Goal: Task Accomplishment & Management: Use online tool/utility

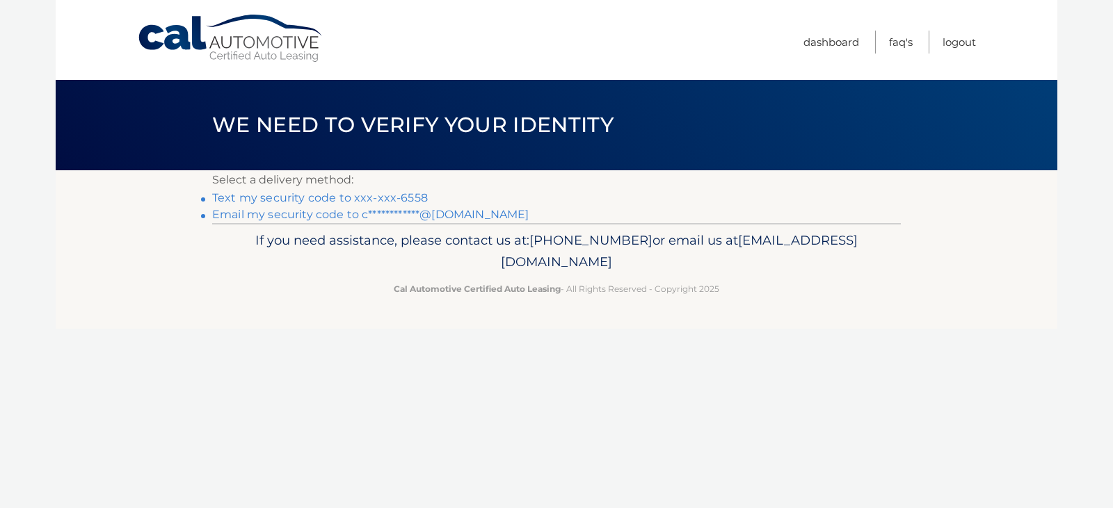
click at [237, 193] on link "Text my security code to xxx-xxx-6558" at bounding box center [320, 197] width 216 height 13
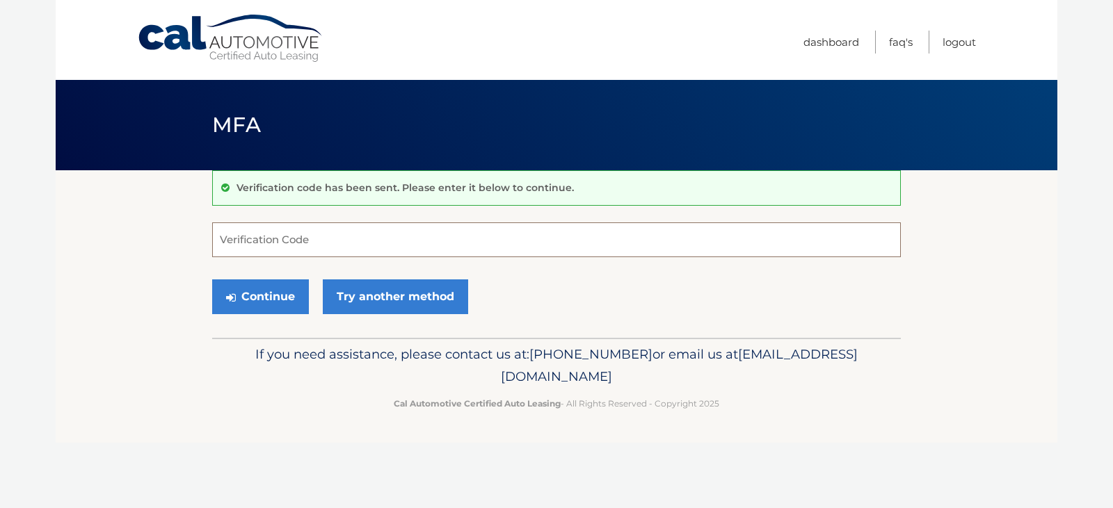
click at [282, 243] on input "Verification Code" at bounding box center [556, 240] width 688 height 35
type input "397129"
click at [266, 302] on button "Continue" at bounding box center [260, 297] width 97 height 35
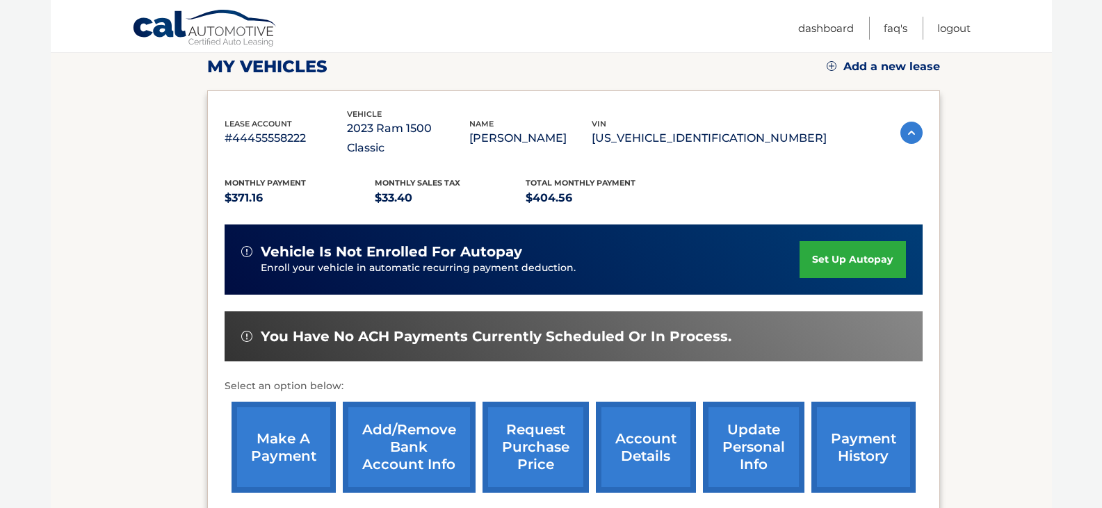
scroll to position [202, 0]
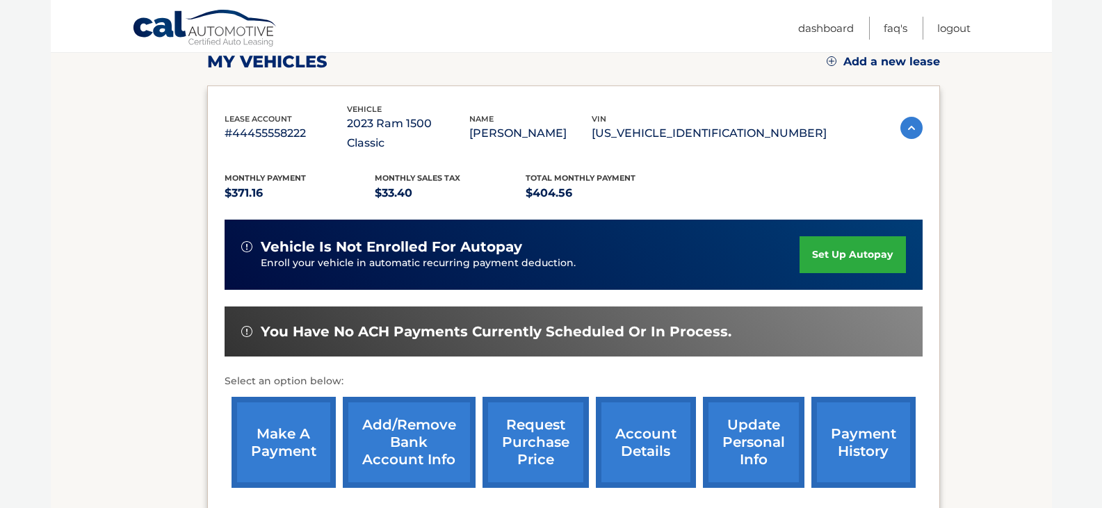
click at [271, 420] on link "make a payment" at bounding box center [284, 442] width 104 height 91
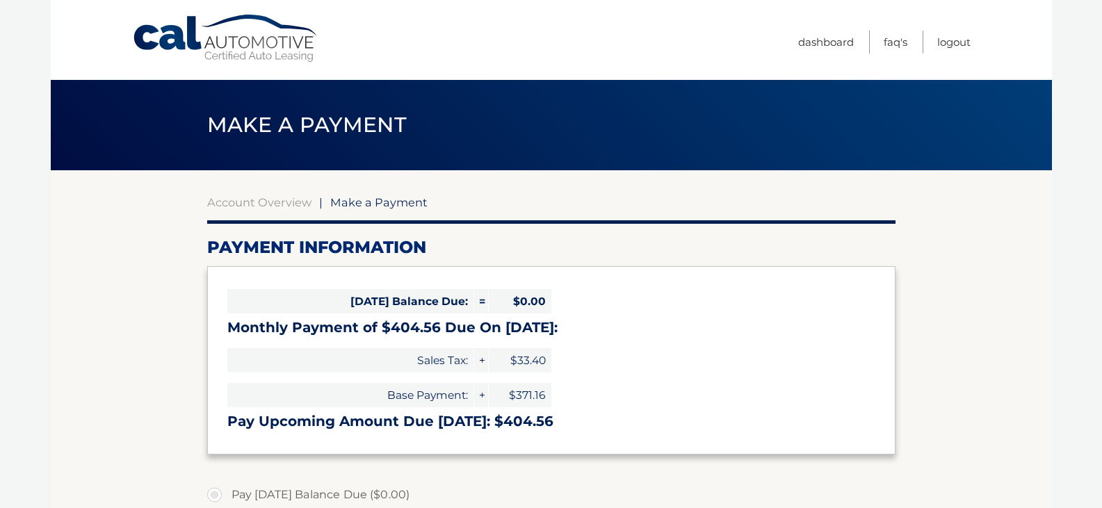
select select "MTJiYWI3OGQtZWQ3NS00ODRmLWJlMmItNDUxMGM0YzcyYTVm"
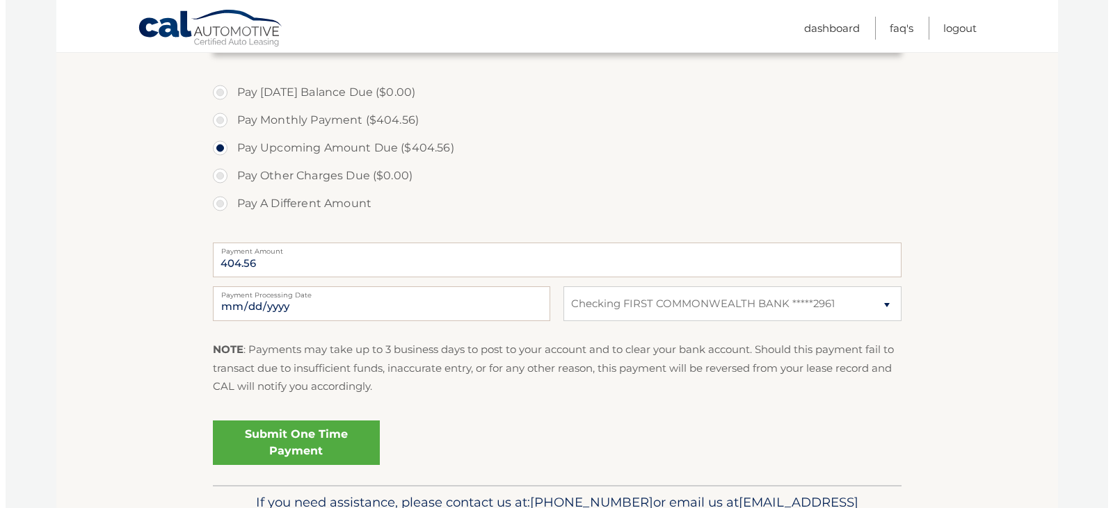
scroll to position [418, 0]
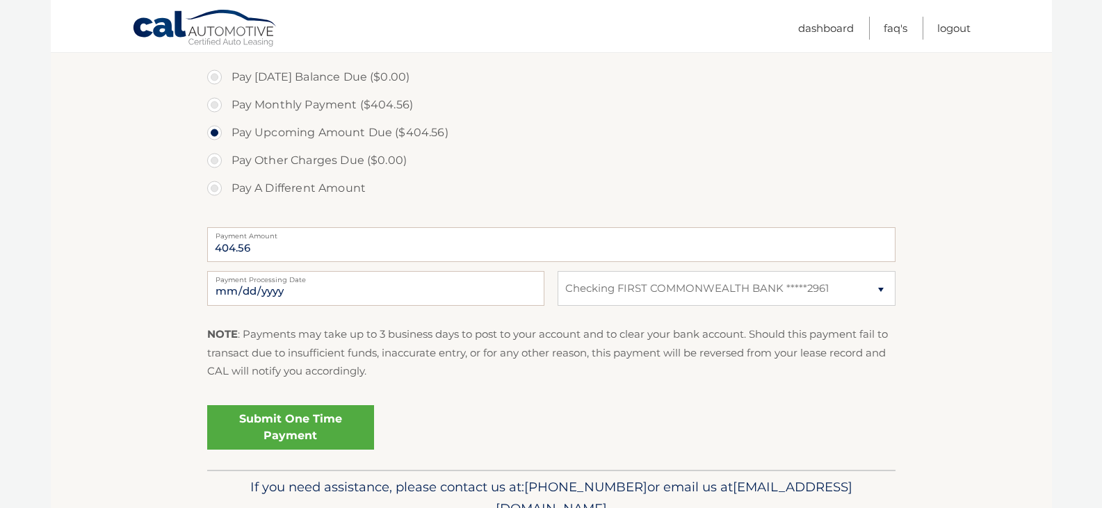
click at [286, 421] on link "Submit One Time Payment" at bounding box center [290, 427] width 167 height 45
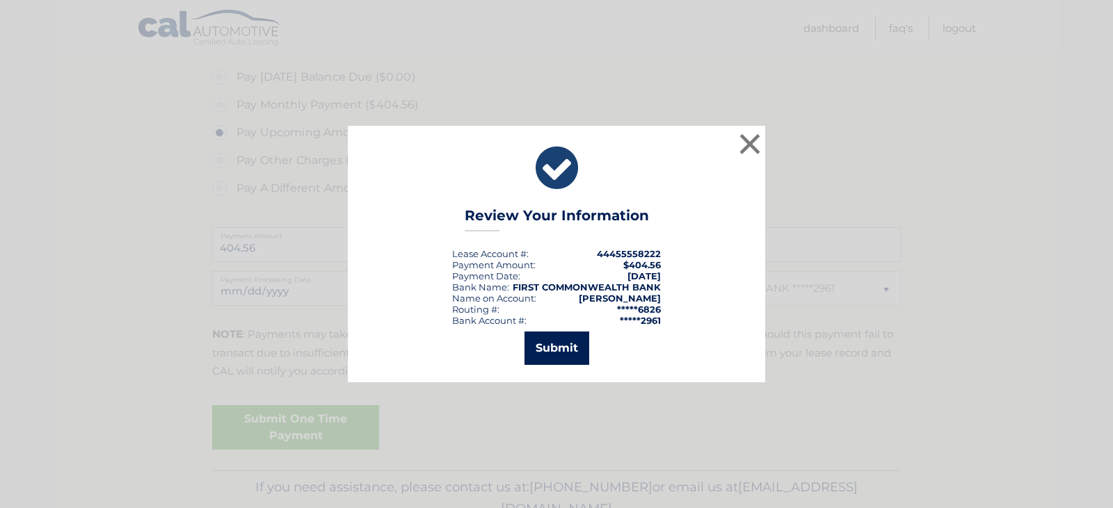
click at [566, 348] on button "Submit" at bounding box center [556, 348] width 65 height 33
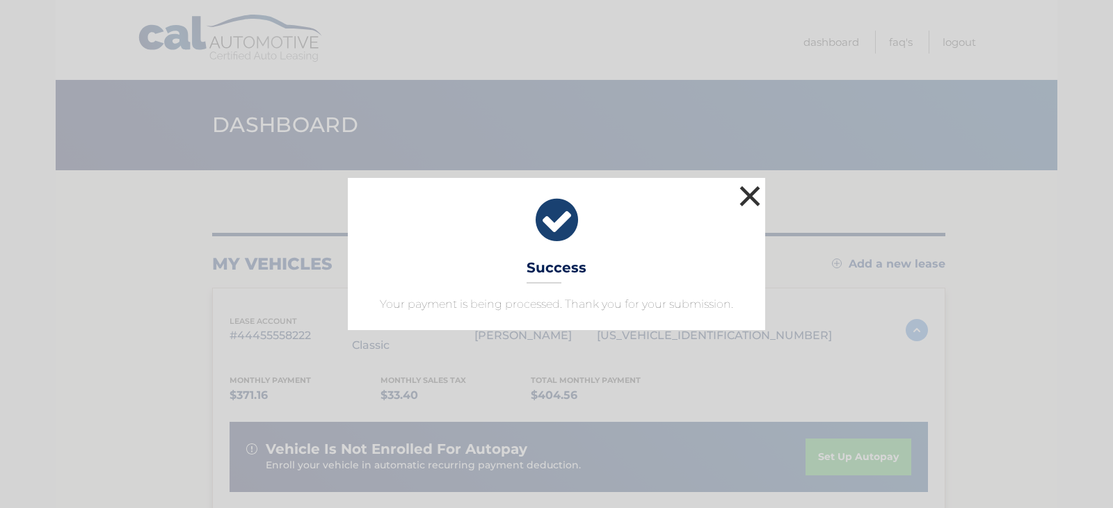
click at [754, 194] on button "×" at bounding box center [750, 196] width 28 height 28
